Goal: Task Accomplishment & Management: Manage account settings

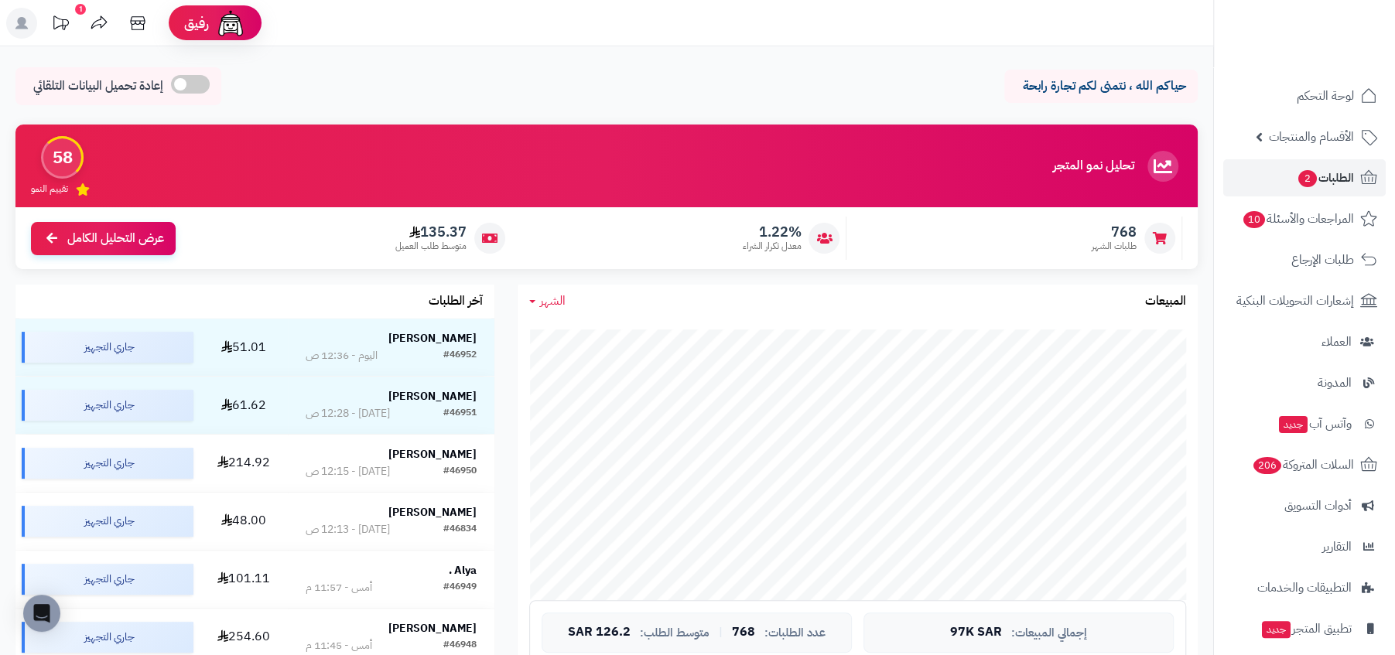
click at [1328, 173] on span "الطلبات 2" at bounding box center [1325, 178] width 57 height 22
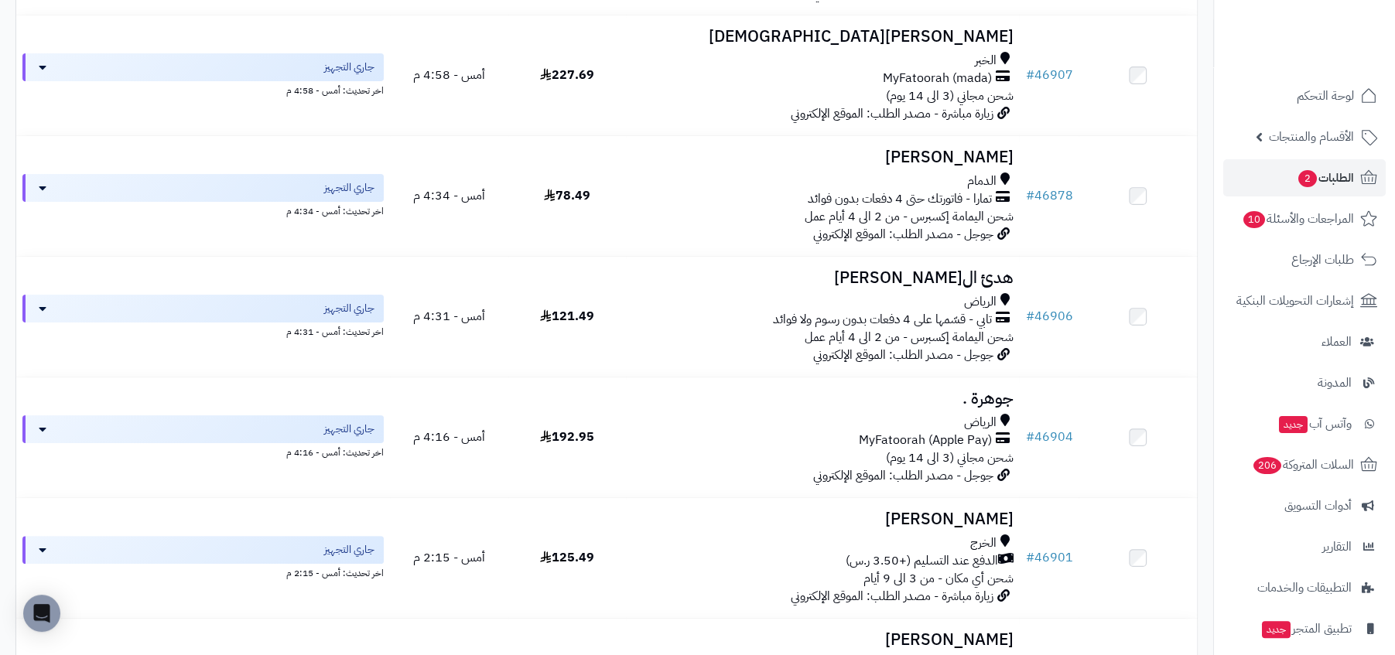
scroll to position [5415, 0]
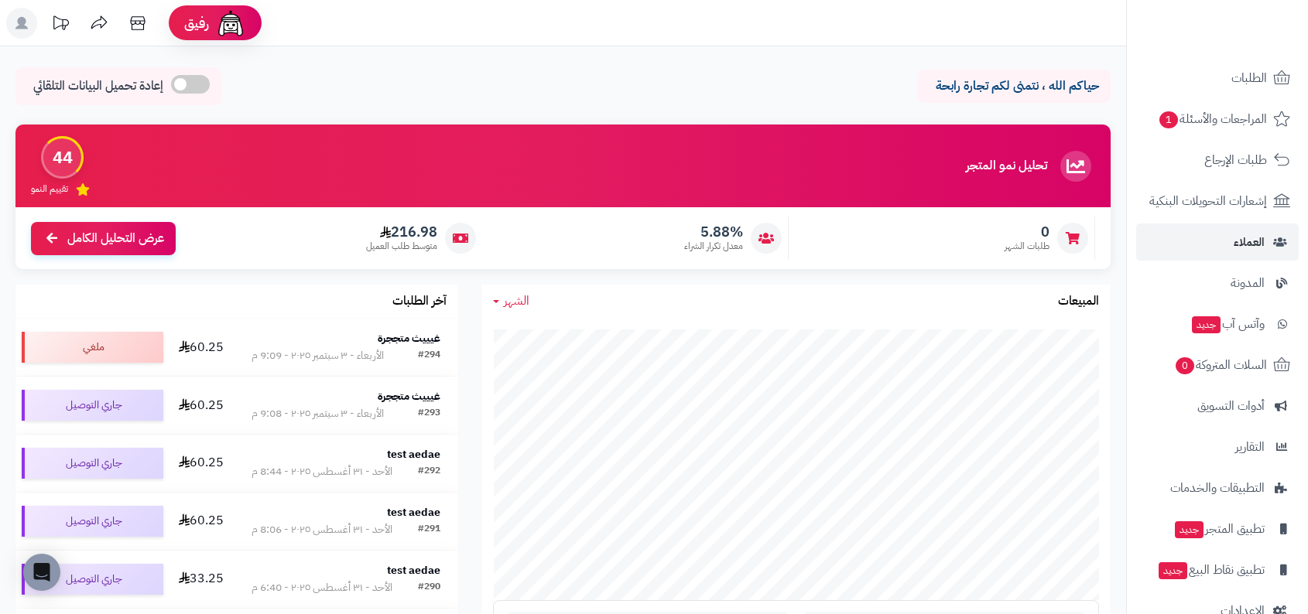
scroll to position [217, 0]
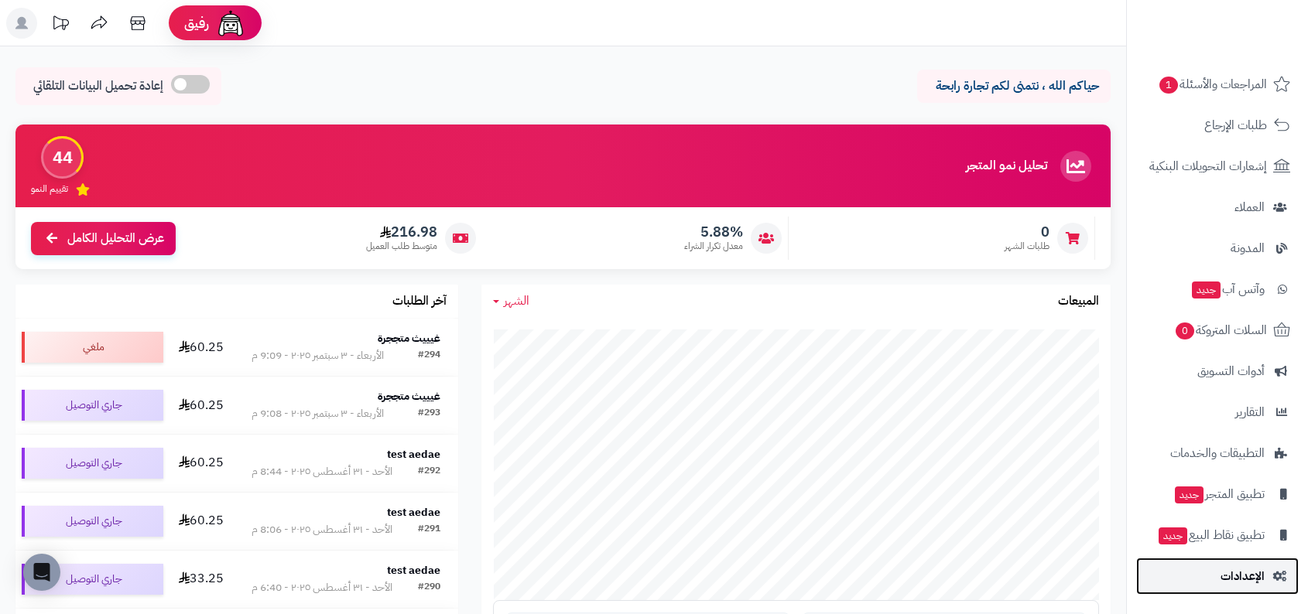
click at [1228, 582] on span "الإعدادات" at bounding box center [1242, 577] width 44 height 22
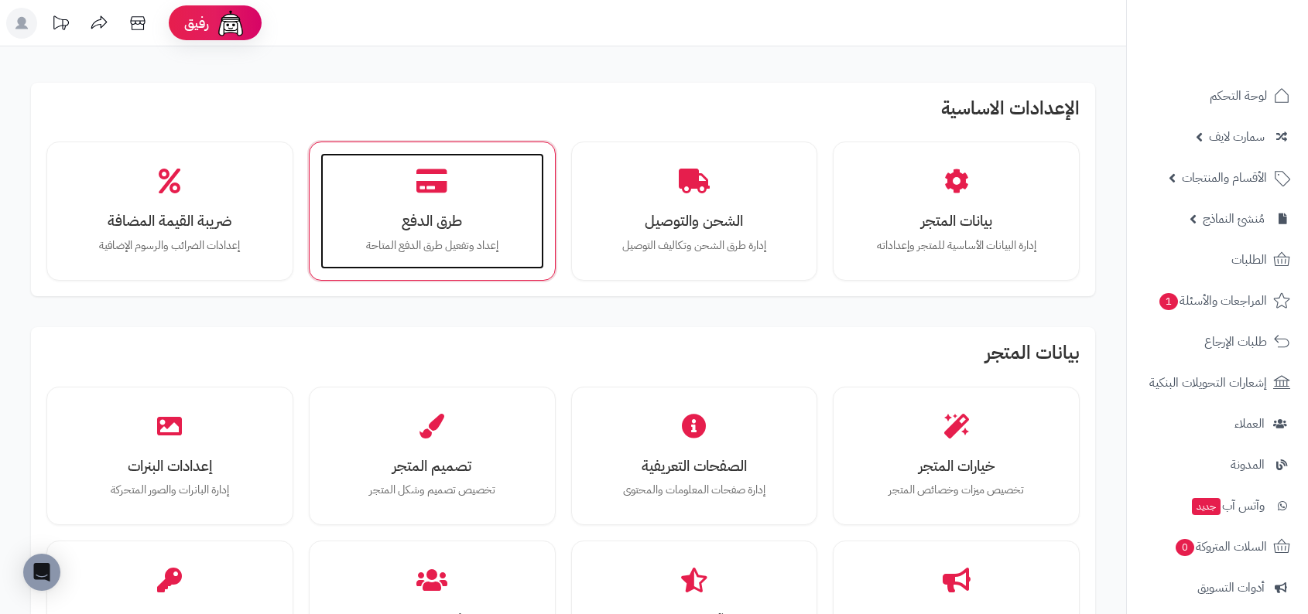
click at [480, 201] on div "طرق الدفع إعداد وتفعيل طرق الدفع المتاحة" at bounding box center [432, 211] width 224 height 116
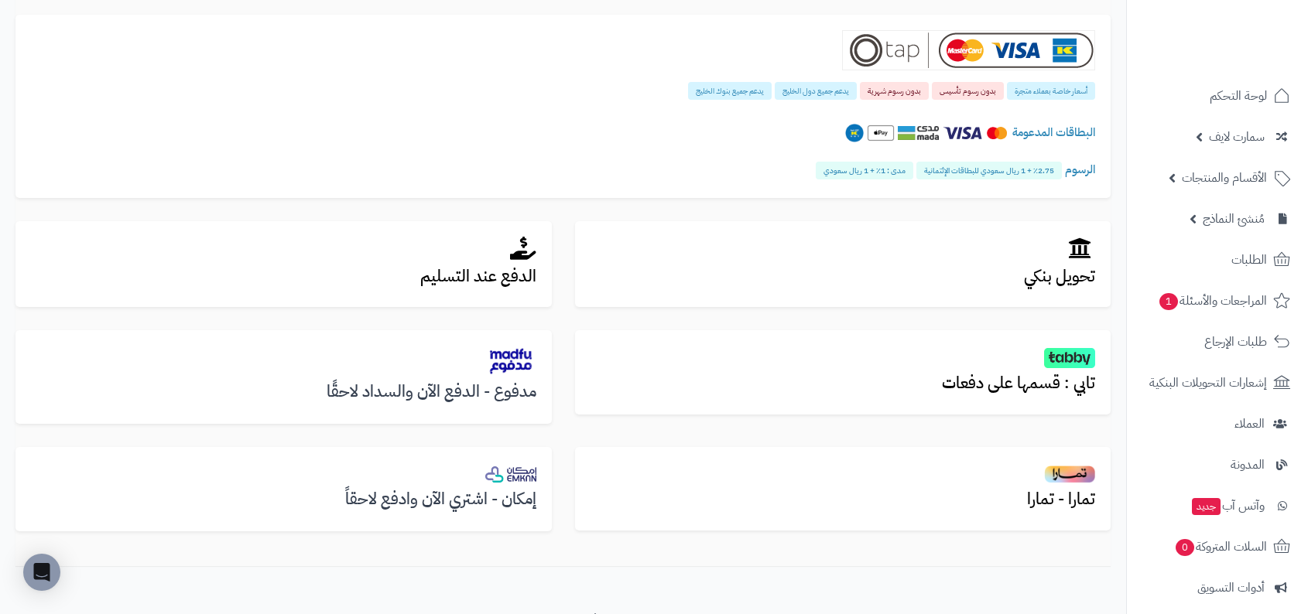
scroll to position [426, 0]
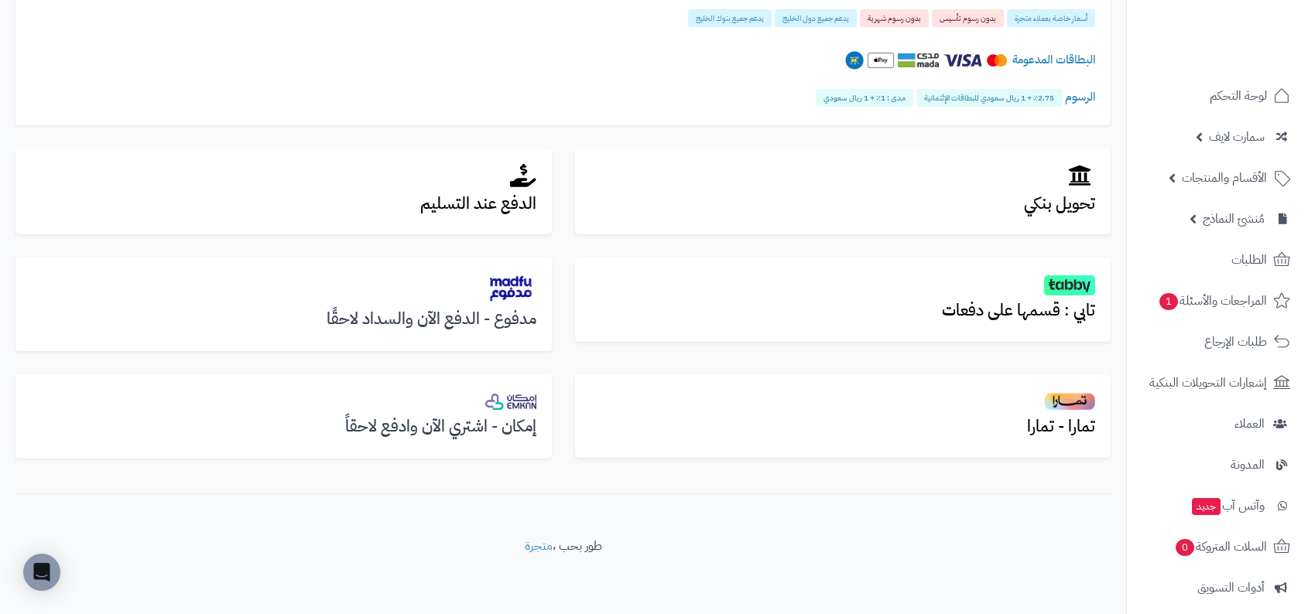
click at [971, 343] on div "تابي : قسمها على دفعات" at bounding box center [842, 312] width 559 height 108
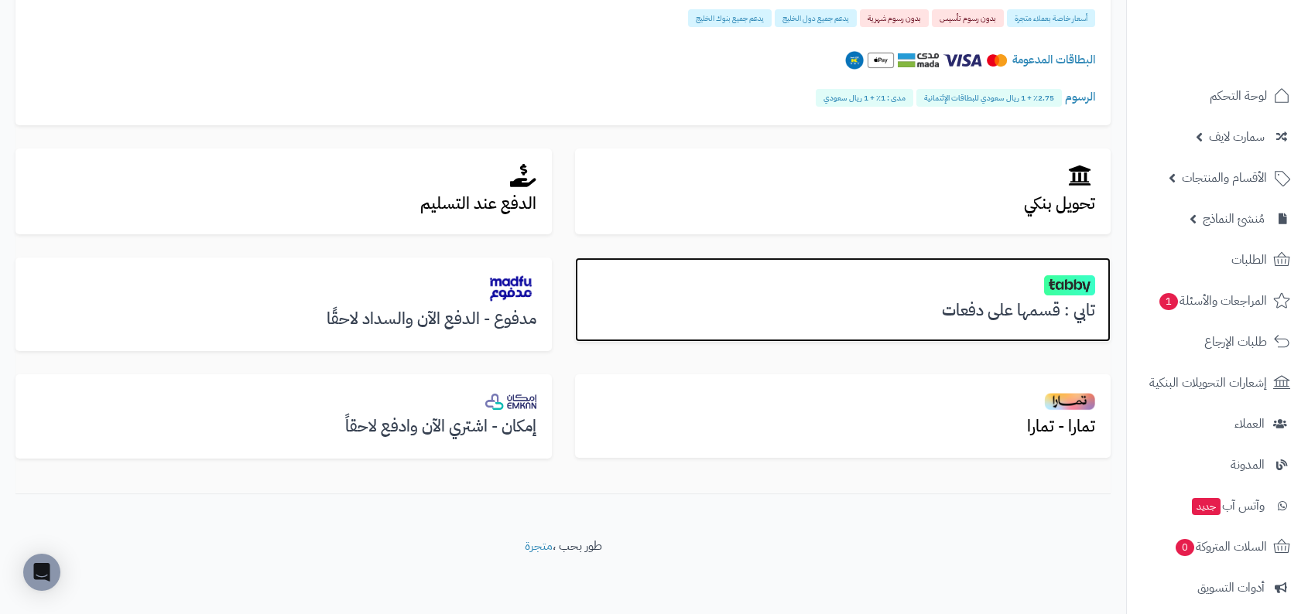
click at [984, 309] on h3 "تابي : قسمها على دفعات" at bounding box center [842, 311] width 505 height 18
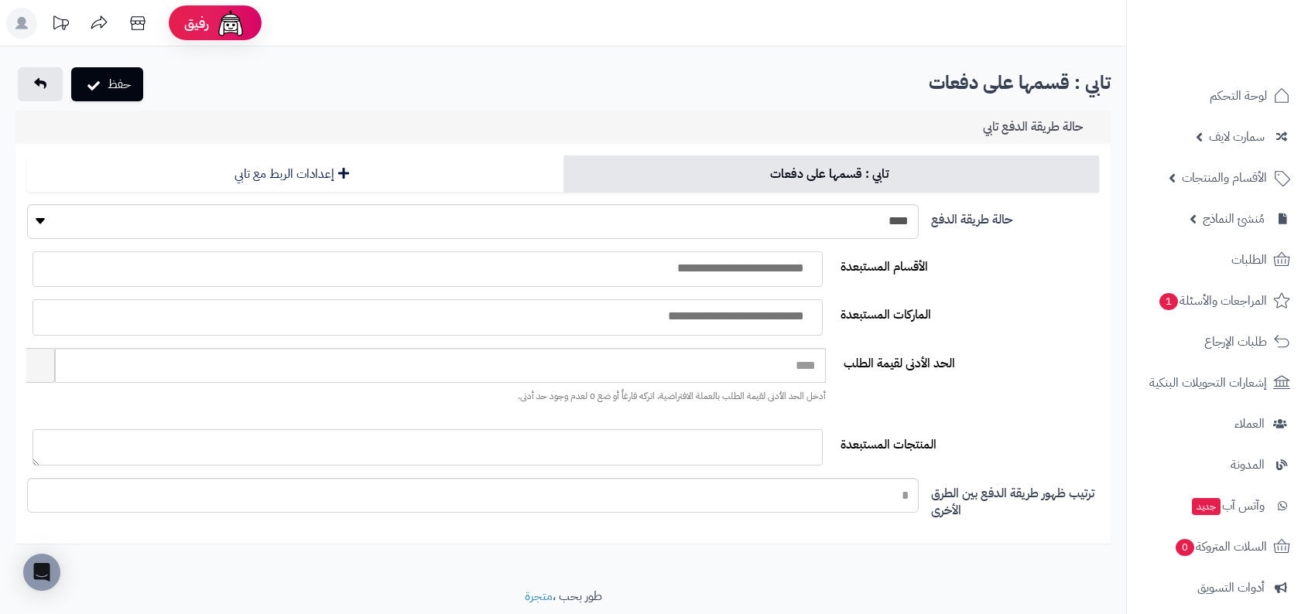
select select
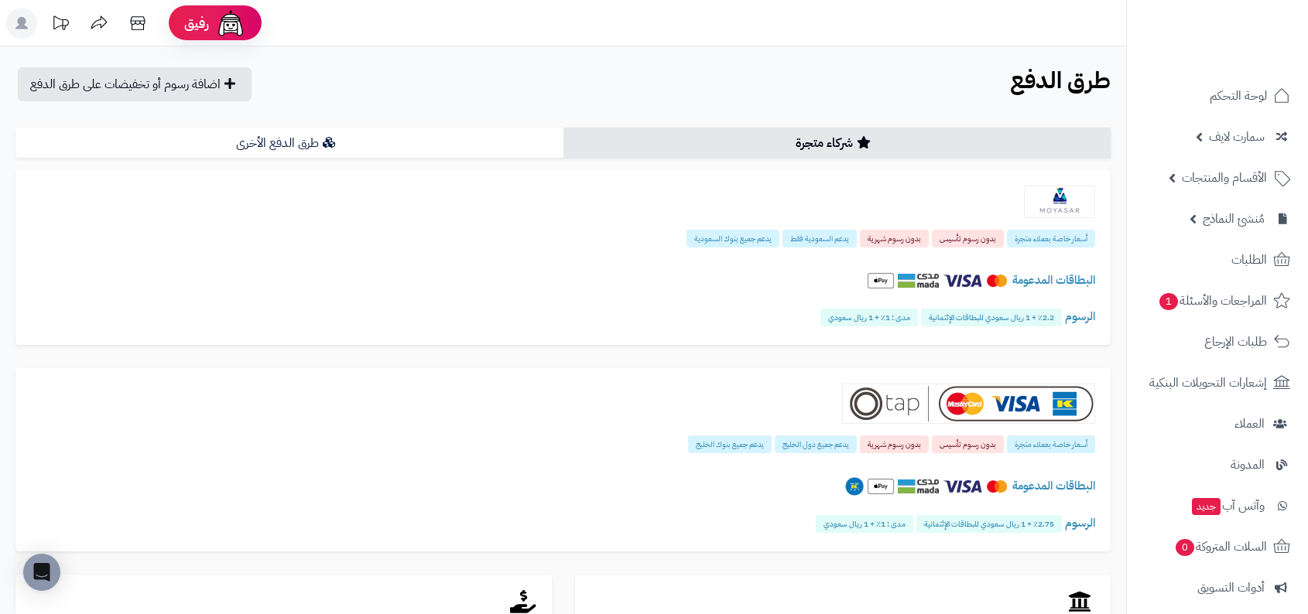
scroll to position [426, 0]
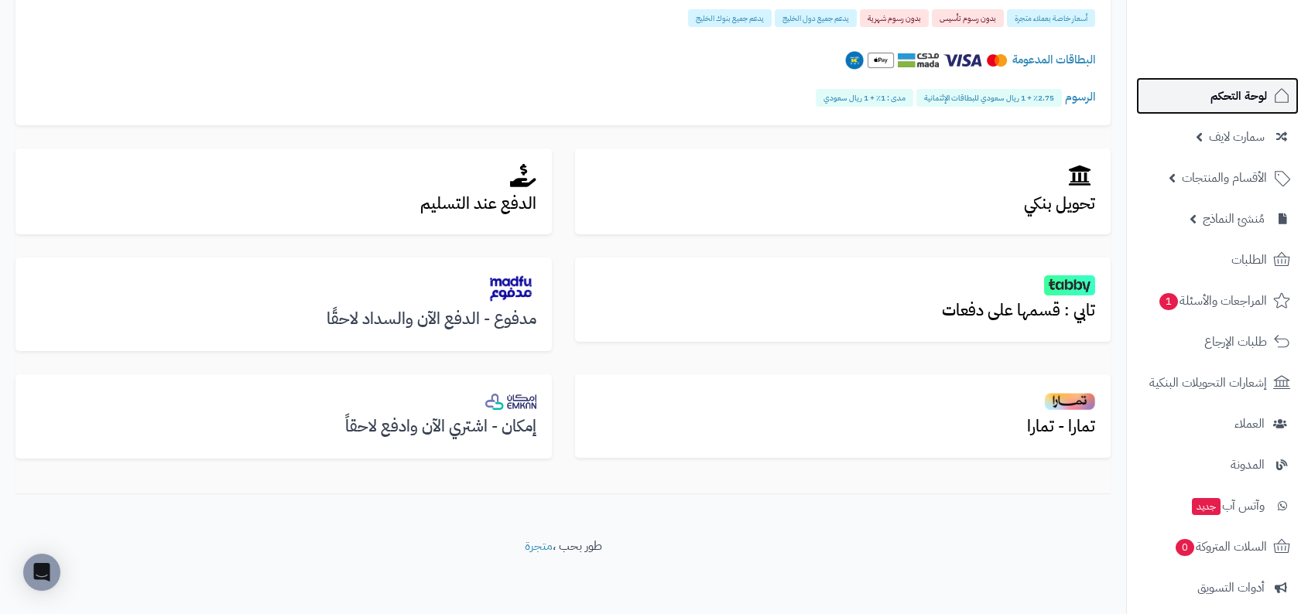
click at [1212, 80] on link "لوحة التحكم" at bounding box center [1217, 95] width 162 height 37
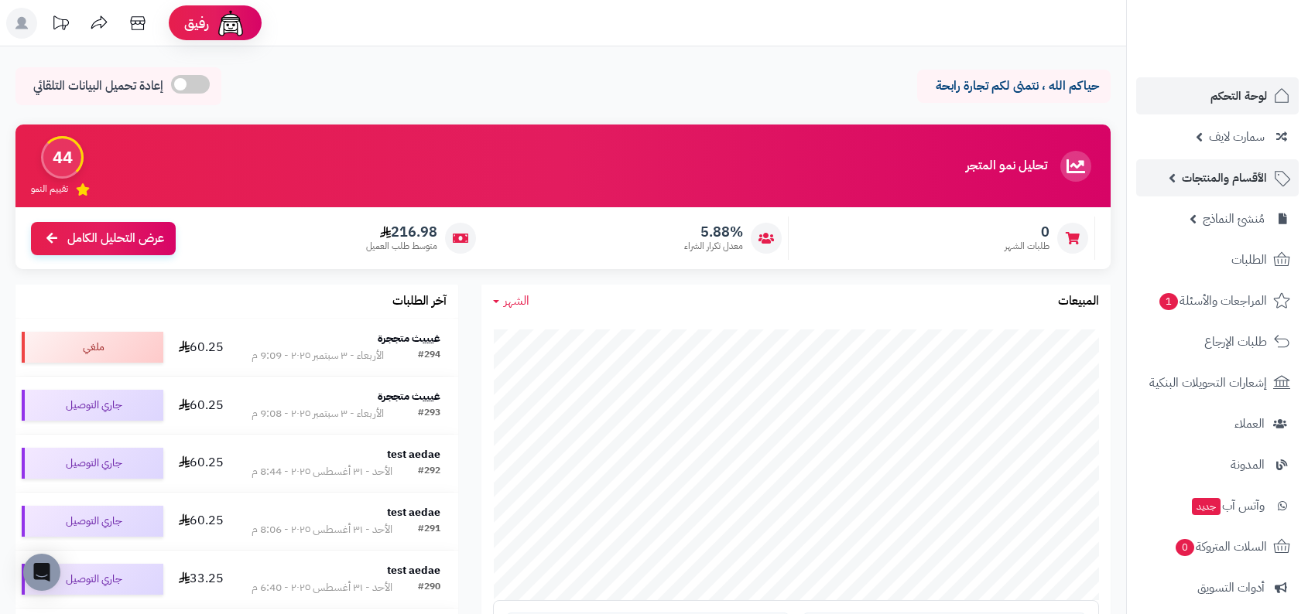
click at [1186, 167] on span "الأقسام والمنتجات" at bounding box center [1223, 178] width 85 height 22
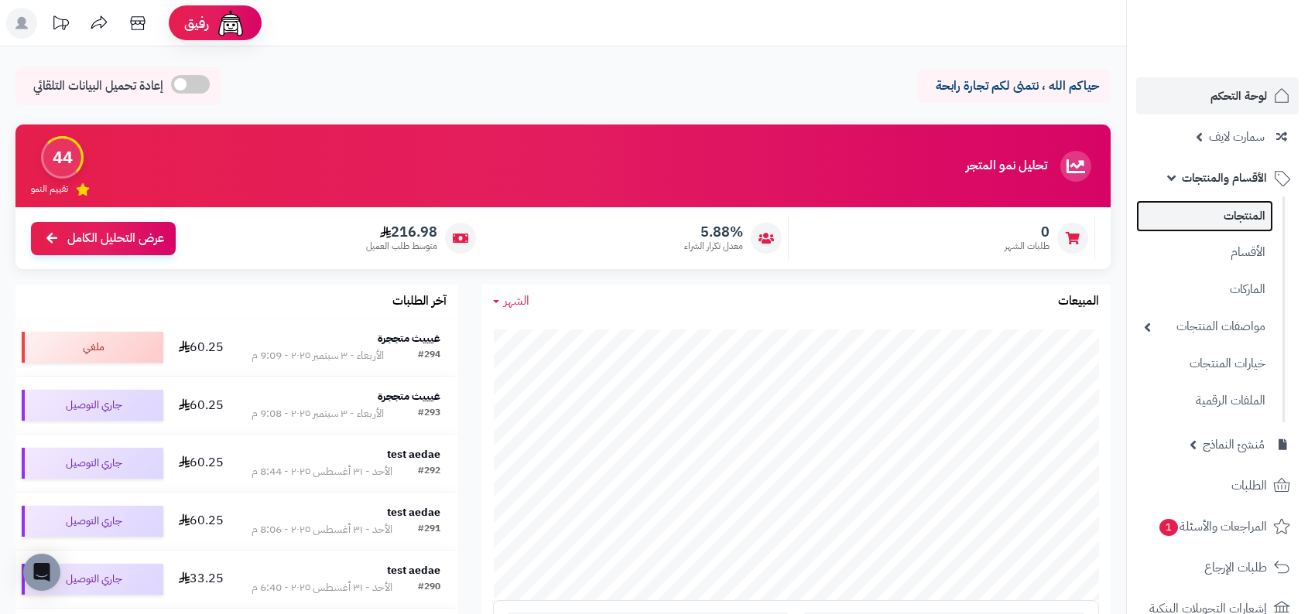
click at [1192, 205] on link "المنتجات" at bounding box center [1204, 216] width 137 height 32
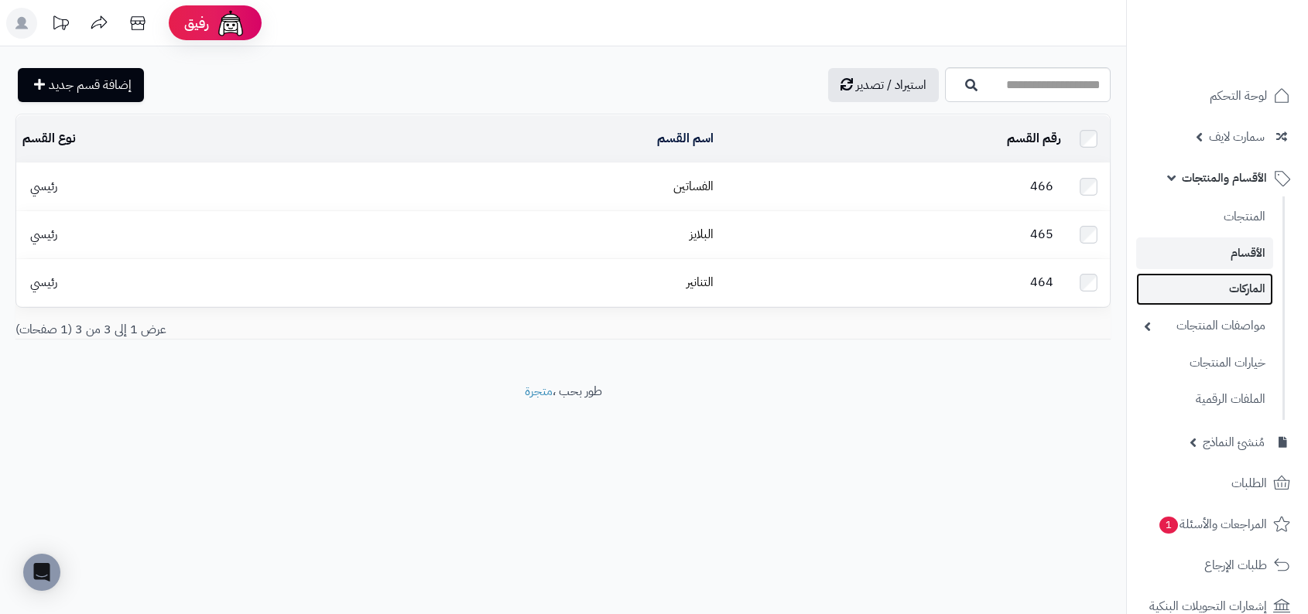
click at [1158, 299] on link "الماركات" at bounding box center [1204, 289] width 137 height 32
